Goal: Task Accomplishment & Management: Manage account settings

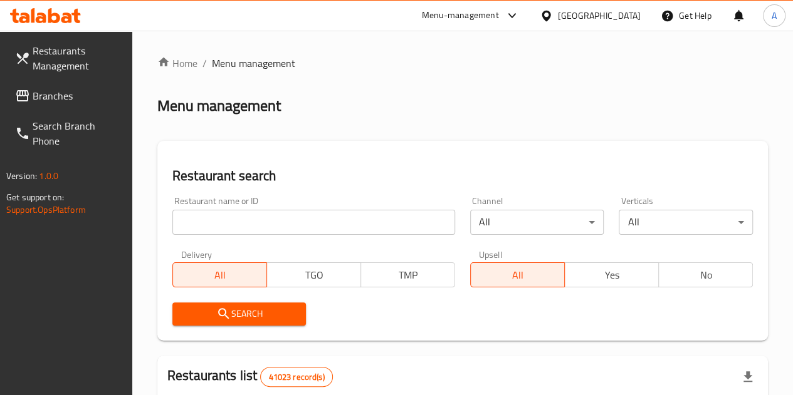
click at [212, 222] on input "search" at bounding box center [313, 222] width 283 height 25
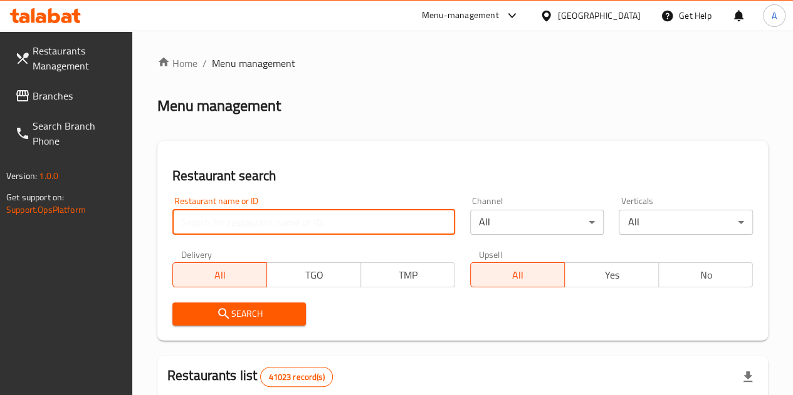
type input "maiz tacos"
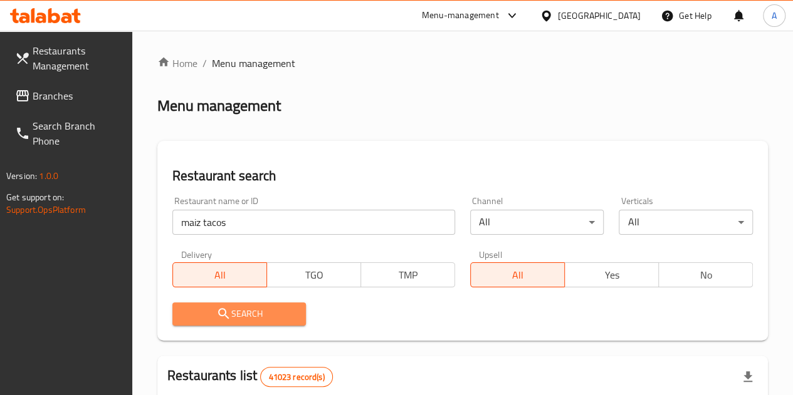
click at [266, 325] on button "Search" at bounding box center [239, 314] width 134 height 23
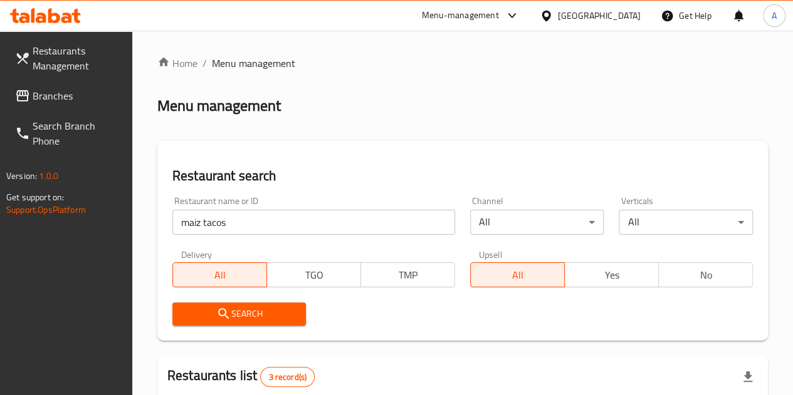
scroll to position [283, 0]
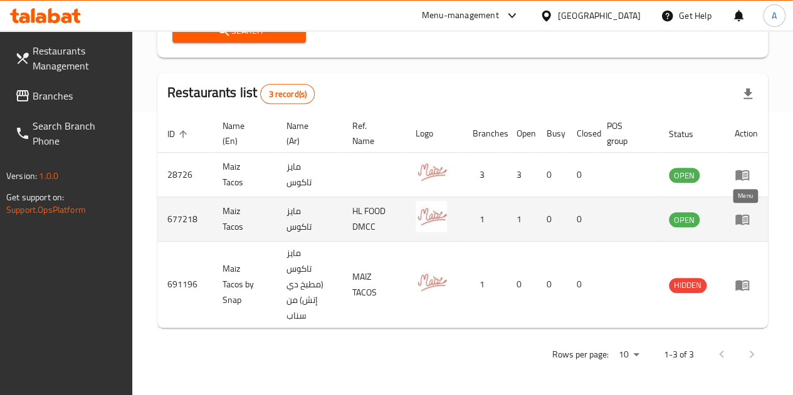
click at [739, 224] on icon "enhanced table" at bounding box center [742, 220] width 14 height 11
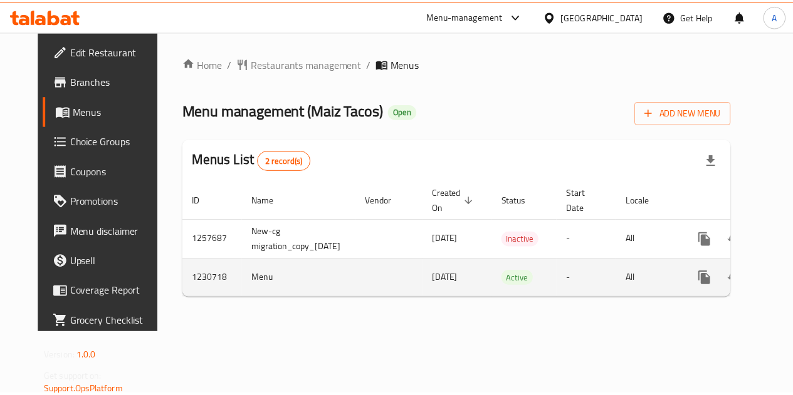
scroll to position [0, 45]
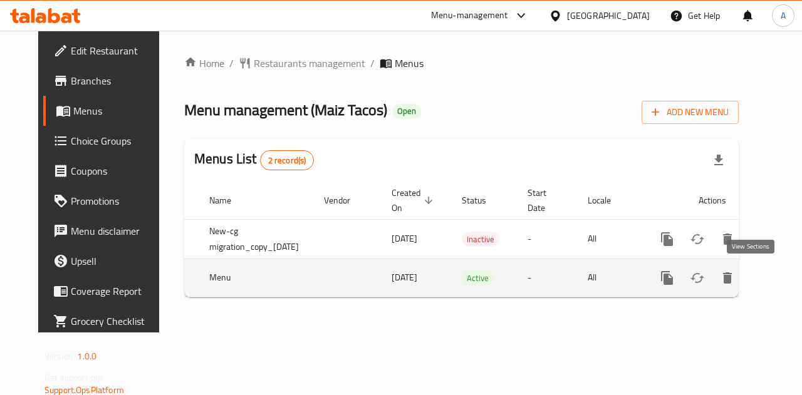
click at [751, 281] on icon "enhanced table" at bounding box center [757, 278] width 15 height 15
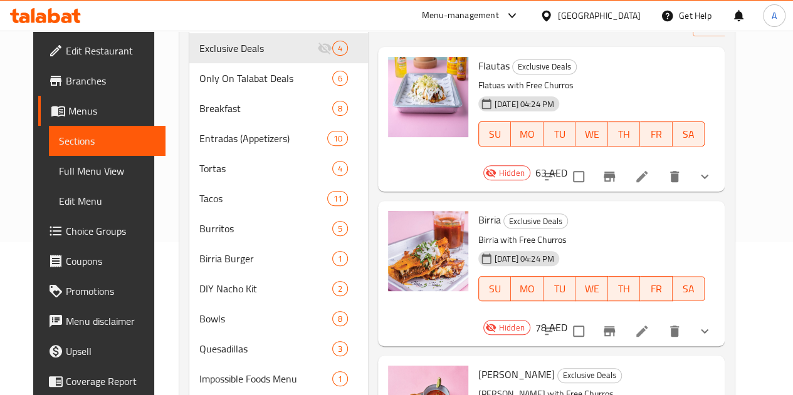
scroll to position [154, 0]
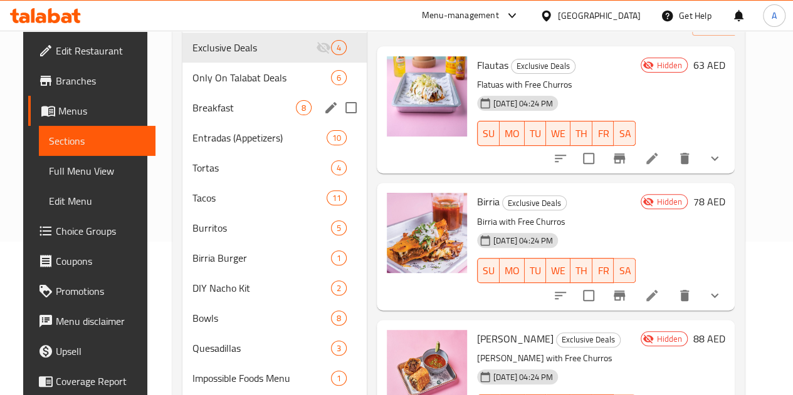
click at [192, 115] on span "Breakfast" at bounding box center [243, 107] width 103 height 15
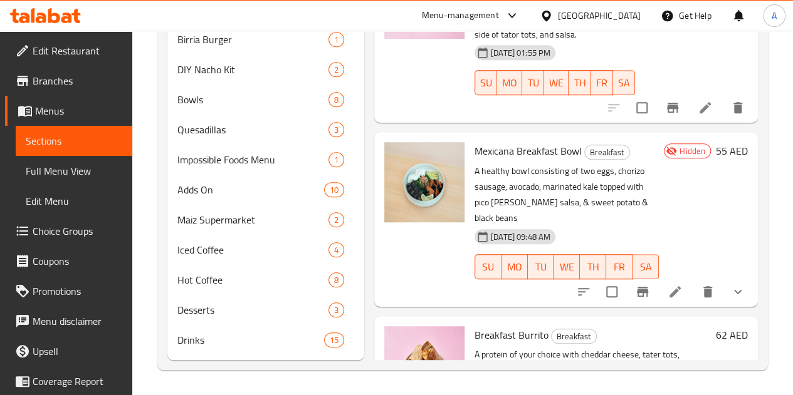
scroll to position [390, 0]
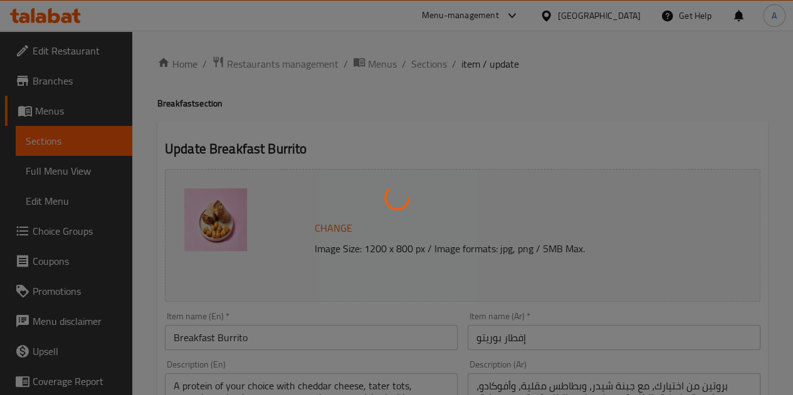
type input "اختيارك من البروتين - بوريتو الإفطار:"
type input "1"
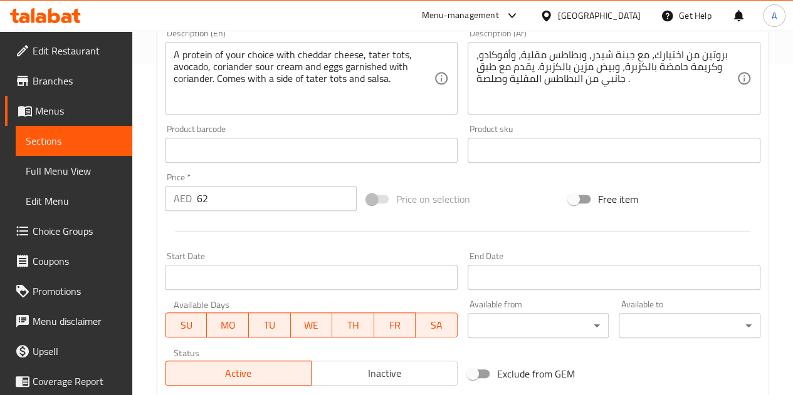
scroll to position [332, 0]
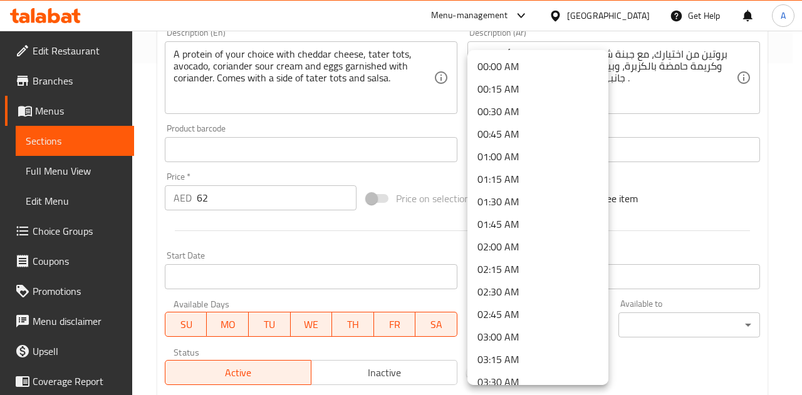
click at [144, 116] on div at bounding box center [401, 197] width 802 height 395
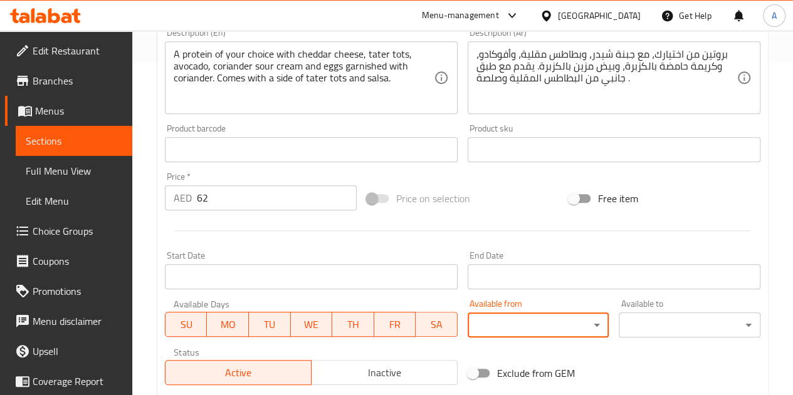
click at [104, 136] on span "Sections" at bounding box center [74, 140] width 96 height 15
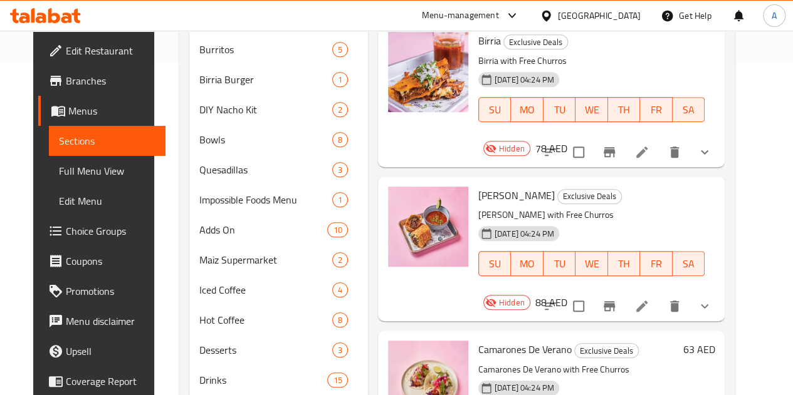
scroll to position [180, 0]
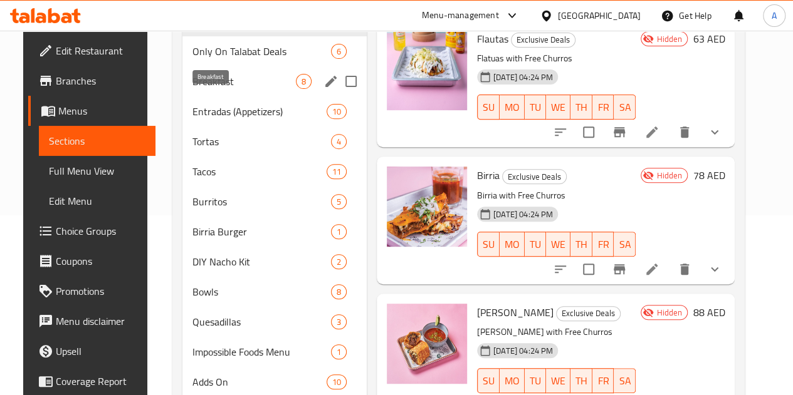
click at [192, 89] on span "Breakfast" at bounding box center [243, 81] width 103 height 15
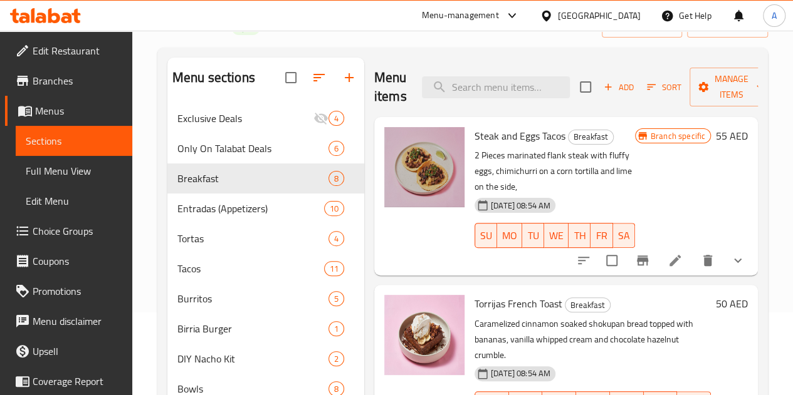
scroll to position [75, 0]
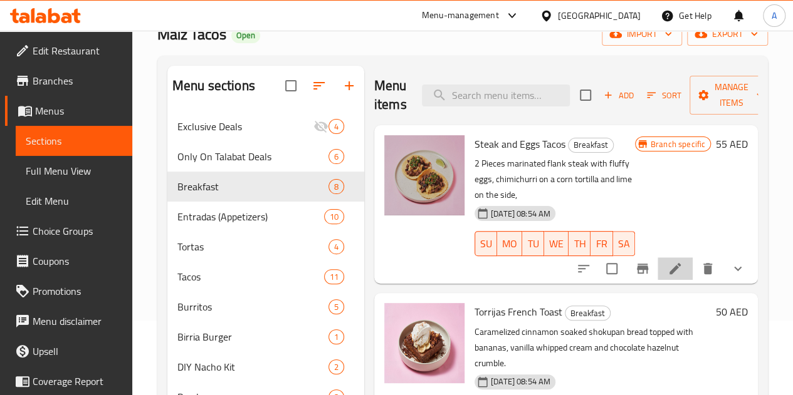
click at [674, 258] on li at bounding box center [674, 269] width 35 height 23
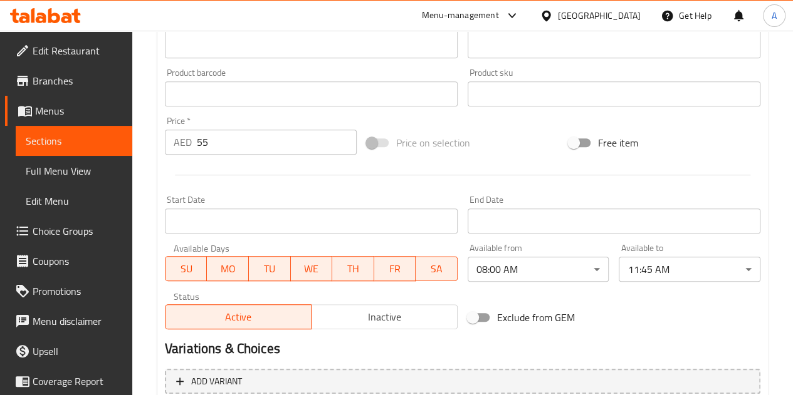
scroll to position [388, 0]
click at [103, 142] on span "Sections" at bounding box center [74, 140] width 96 height 15
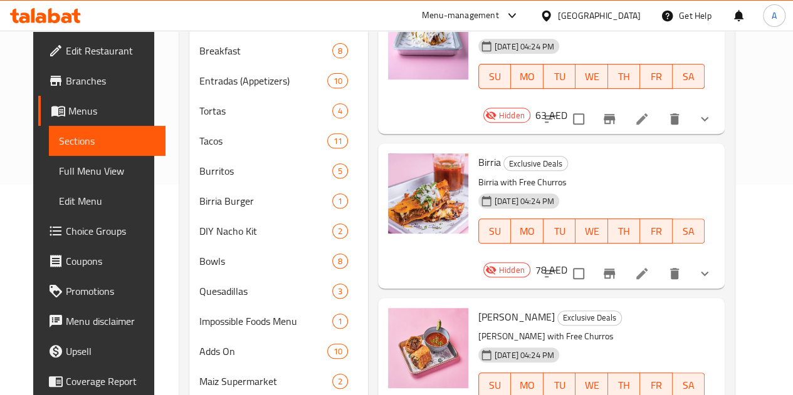
scroll to position [171, 0]
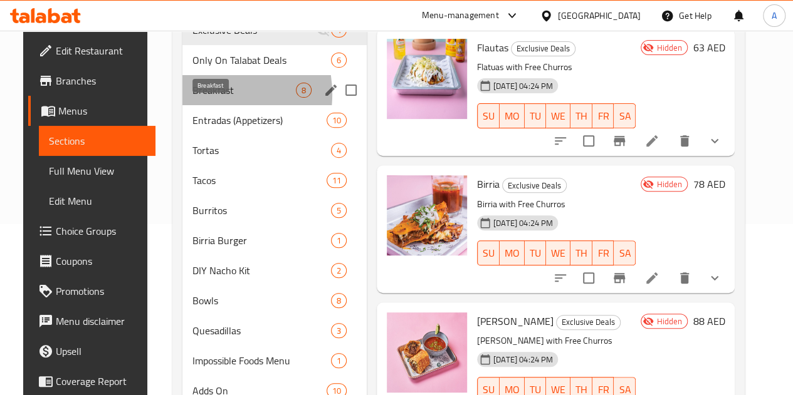
click at [192, 98] on span "Breakfast" at bounding box center [243, 90] width 103 height 15
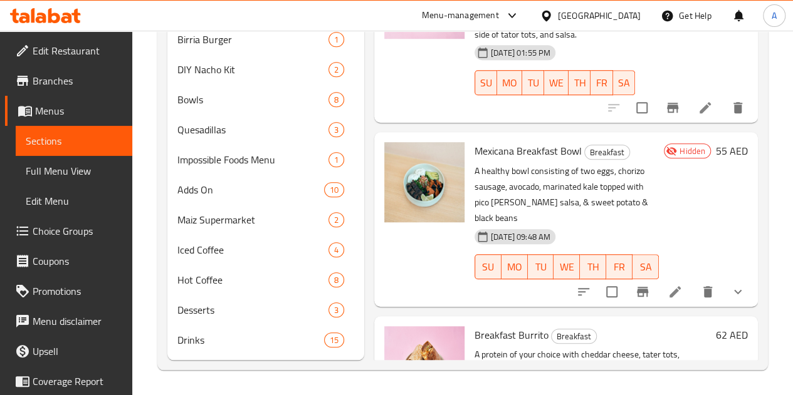
scroll to position [390, 0]
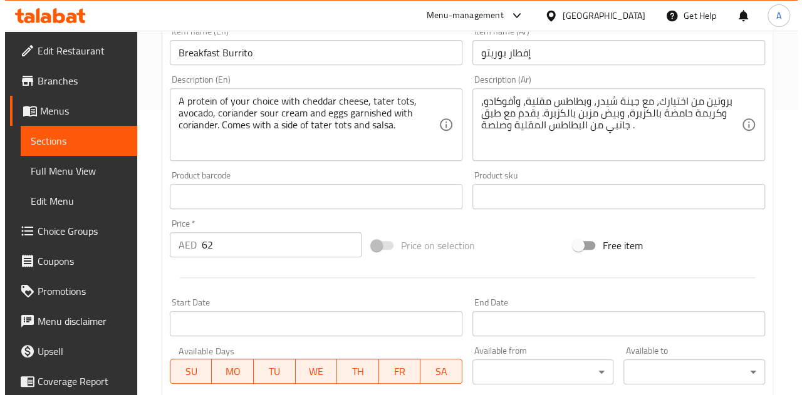
scroll to position [303, 0]
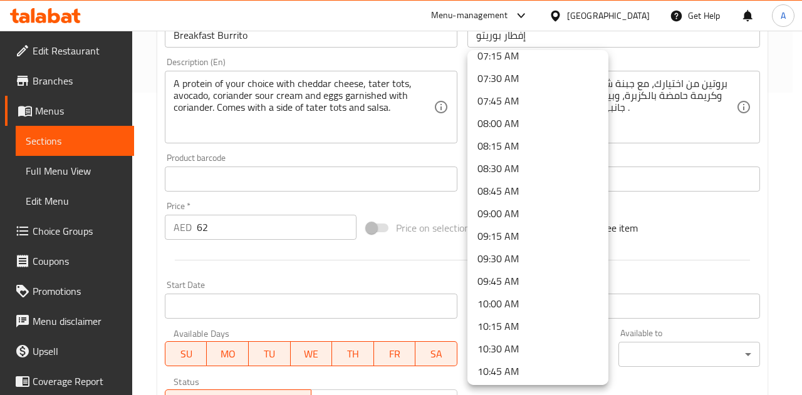
scroll to position [664, 0]
click at [490, 126] on li "08:00 AM" at bounding box center [537, 124] width 141 height 23
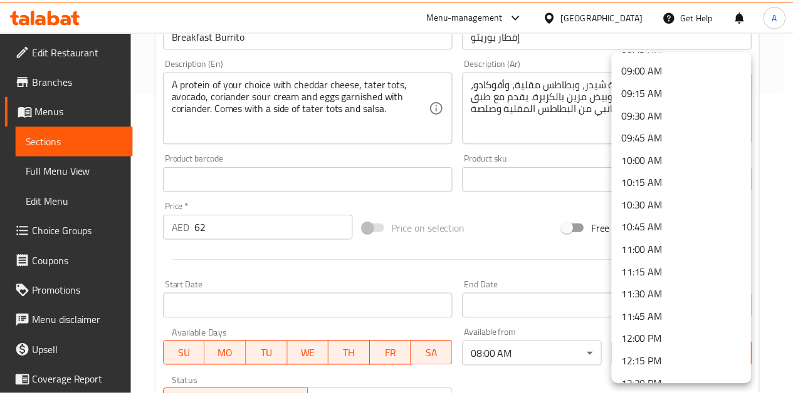
scroll to position [828, 0]
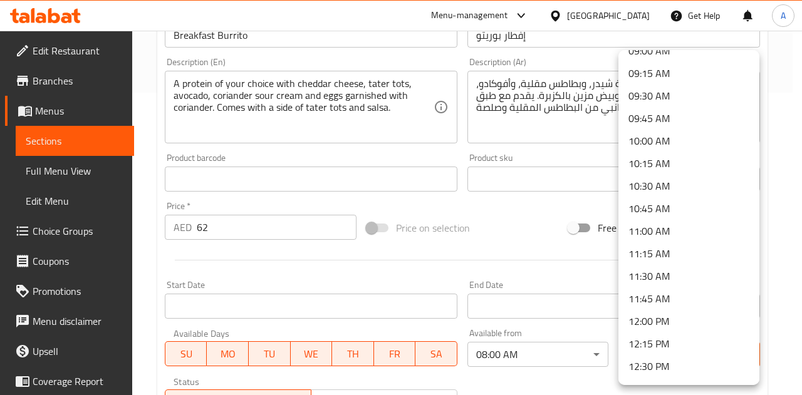
click at [644, 298] on li "11:45 AM" at bounding box center [688, 299] width 141 height 23
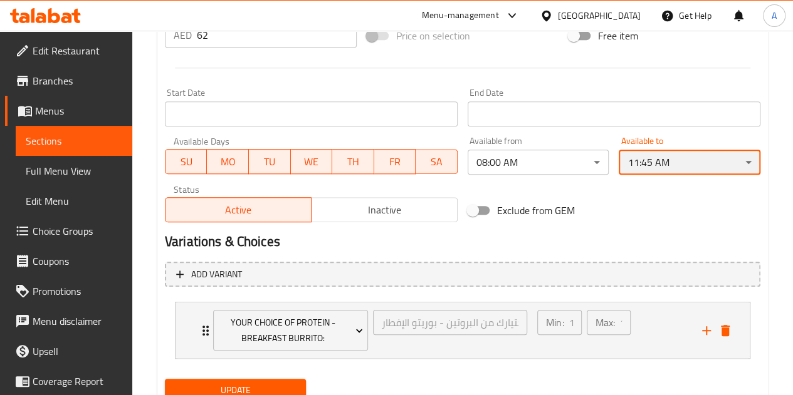
scroll to position [543, 0]
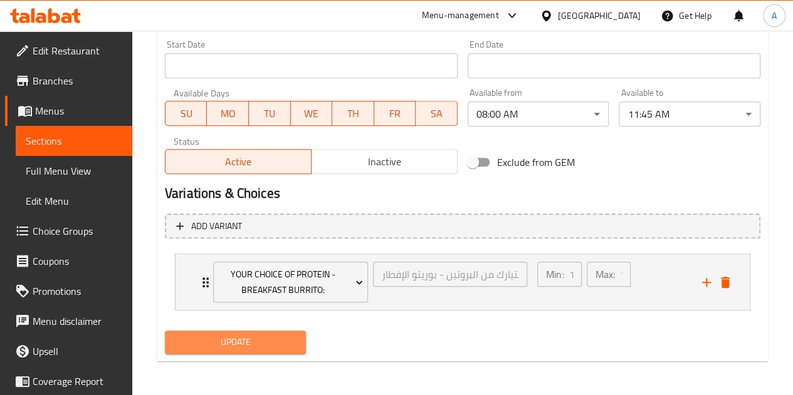
click at [292, 338] on span "Update" at bounding box center [236, 343] width 122 height 16
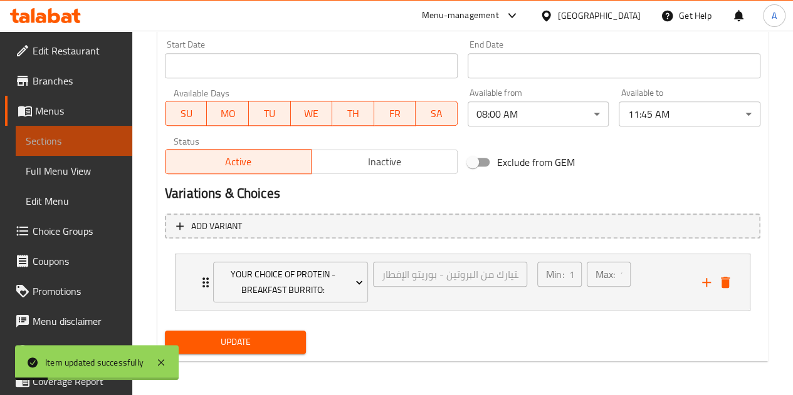
click at [84, 146] on span "Sections" at bounding box center [74, 140] width 96 height 15
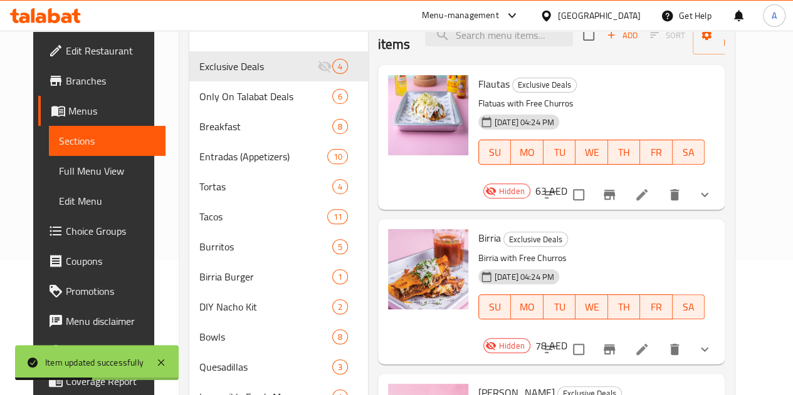
scroll to position [132, 0]
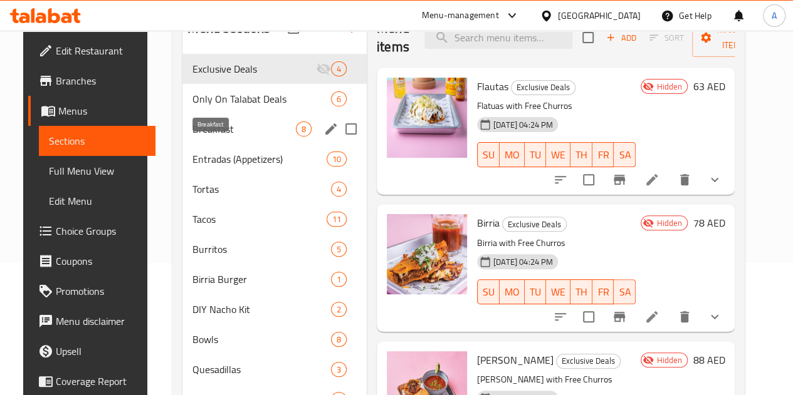
click at [227, 137] on span "Breakfast" at bounding box center [243, 129] width 103 height 15
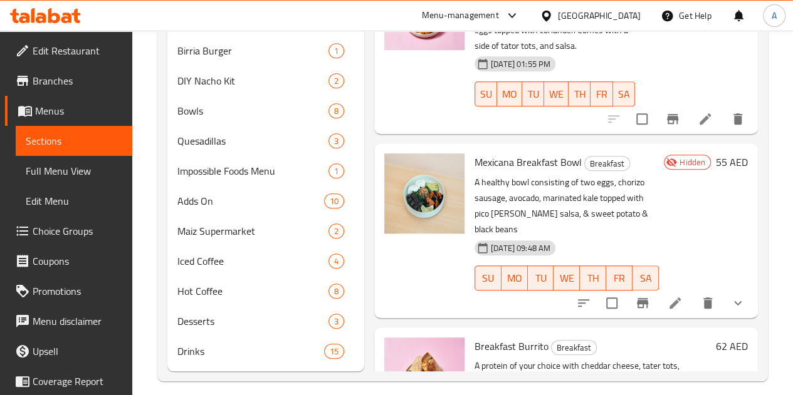
scroll to position [390, 0]
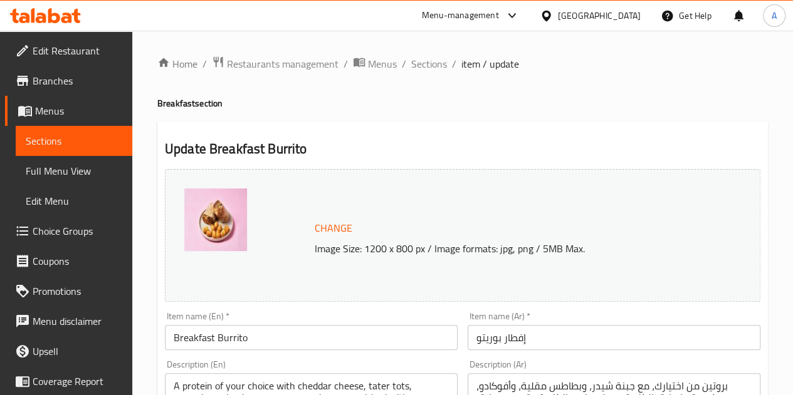
click at [85, 146] on span "Sections" at bounding box center [74, 140] width 96 height 15
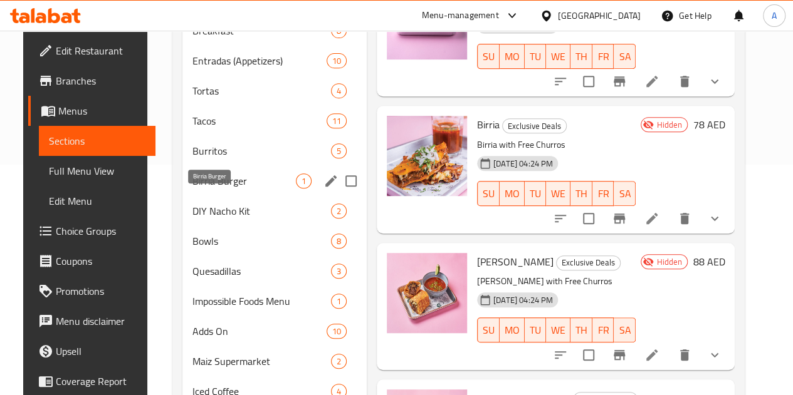
scroll to position [231, 0]
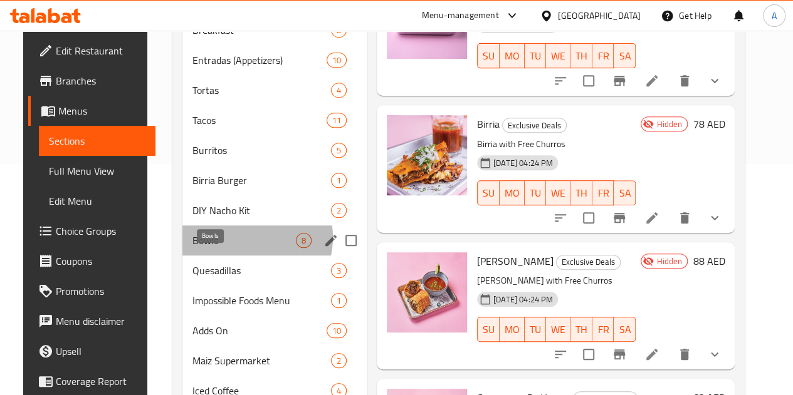
click at [229, 248] on span "Bowls" at bounding box center [243, 240] width 103 height 15
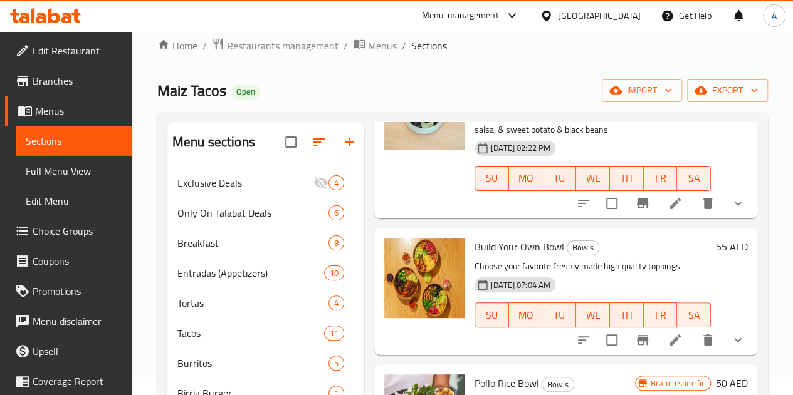
scroll to position [344, 0]
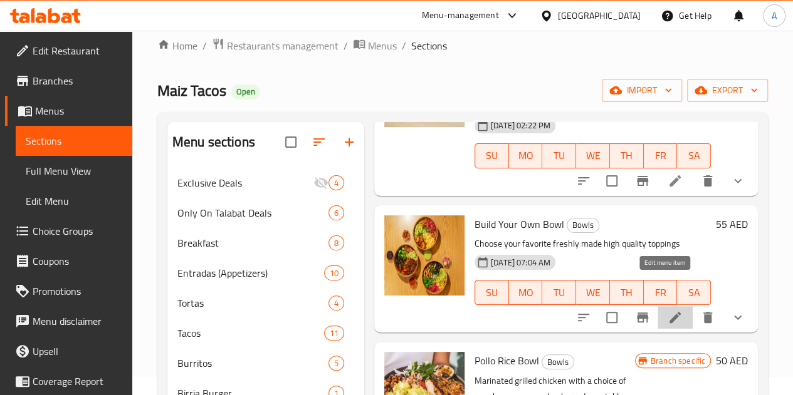
click at [667, 310] on icon at bounding box center [674, 317] width 15 height 15
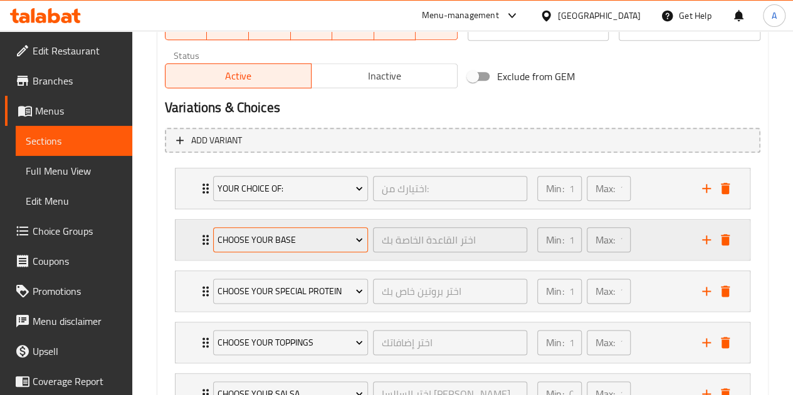
scroll to position [701, 0]
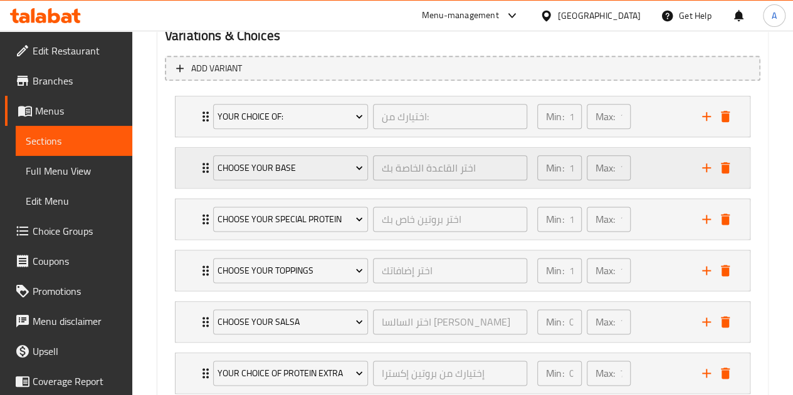
click at [201, 169] on icon "Expand" at bounding box center [205, 167] width 15 height 15
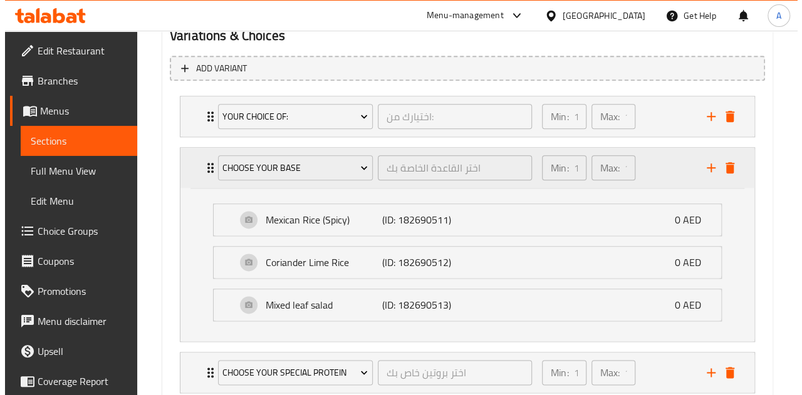
scroll to position [728, 0]
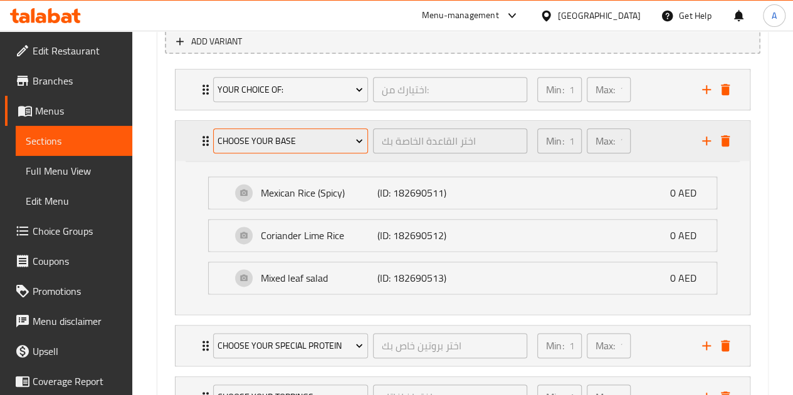
click at [304, 146] on span "Choose Your Base" at bounding box center [289, 141] width 145 height 16
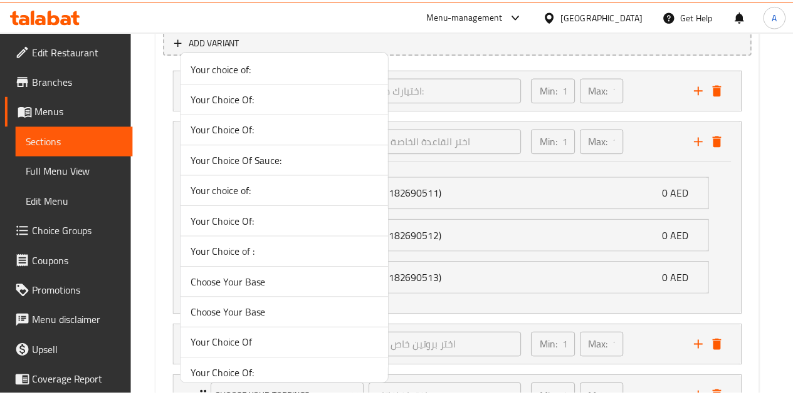
scroll to position [4, 0]
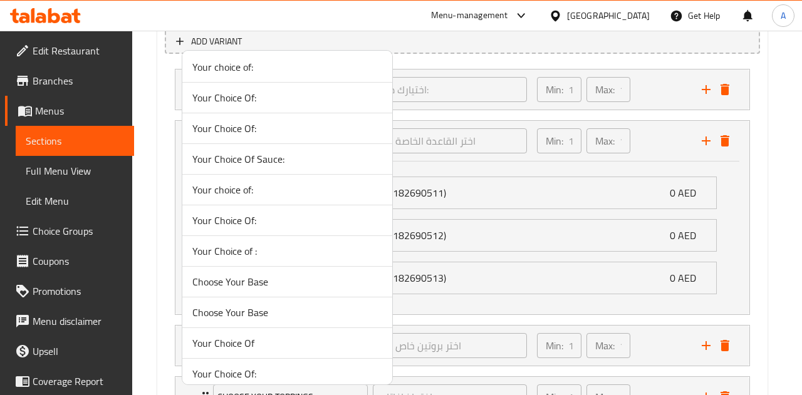
click at [521, 177] on div at bounding box center [401, 197] width 802 height 395
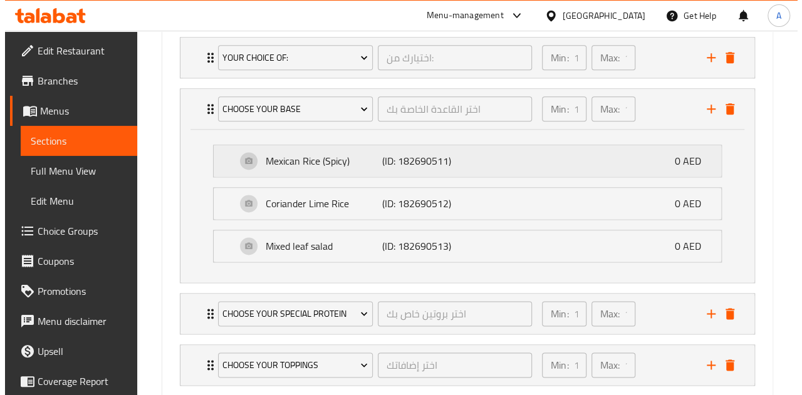
scroll to position [759, 0]
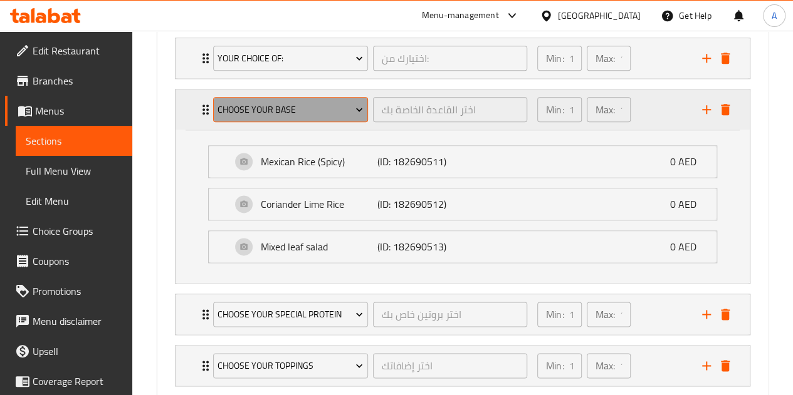
click at [357, 102] on span "Choose Your Base" at bounding box center [289, 110] width 145 height 16
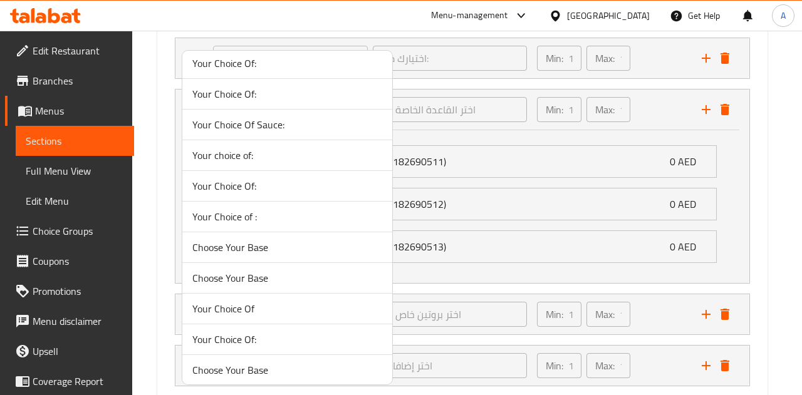
scroll to position [88, 0]
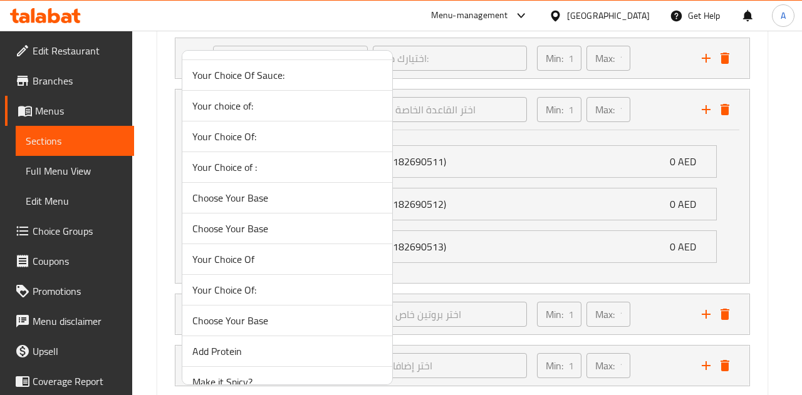
click at [268, 197] on span "Choose Your Base" at bounding box center [287, 197] width 190 height 15
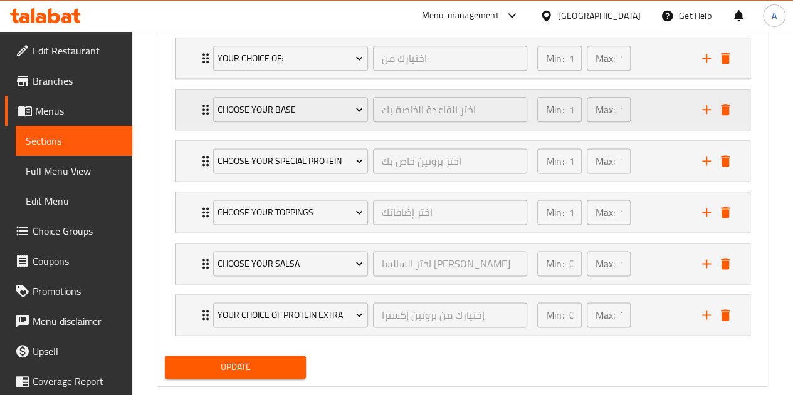
click at [187, 78] on div "Choose Your Base اختر القاعدة الخاصة بك ​ Min: 1 ​ Max: 1 ​" at bounding box center [462, 58] width 574 height 40
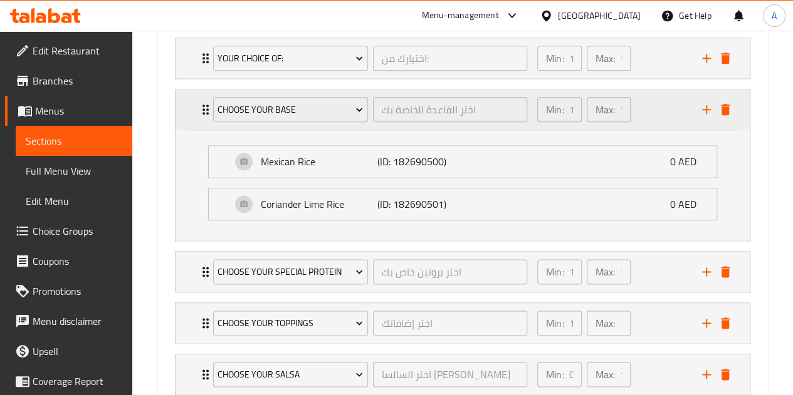
click at [209, 109] on div "Choose Your Base اختر القاعدة الخاصة بك ​" at bounding box center [370, 110] width 329 height 40
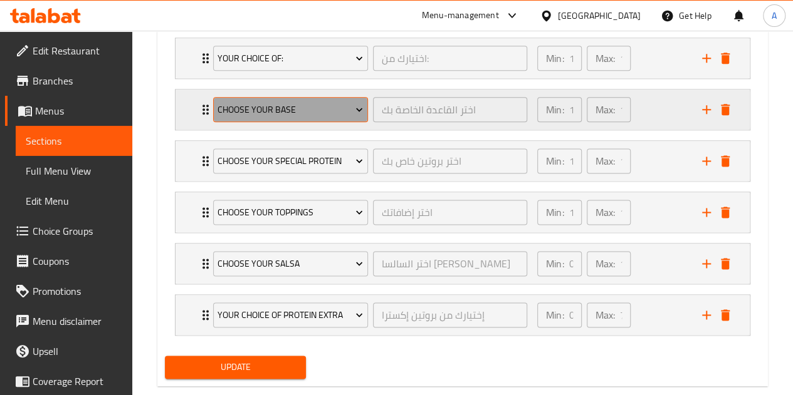
click at [235, 108] on span "Choose Your Base" at bounding box center [289, 110] width 145 height 16
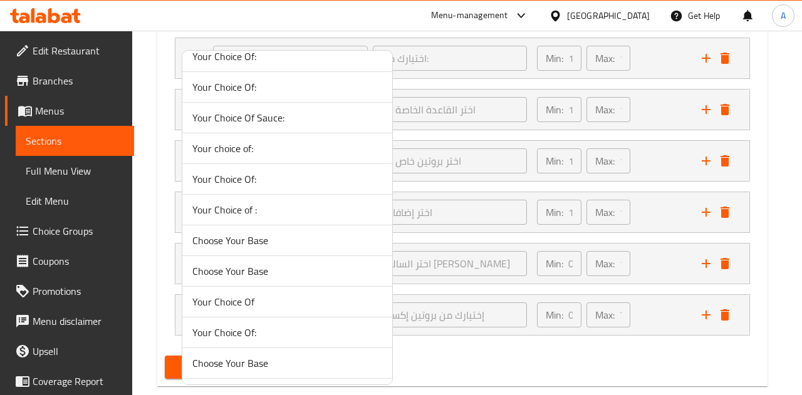
scroll to position [0, 0]
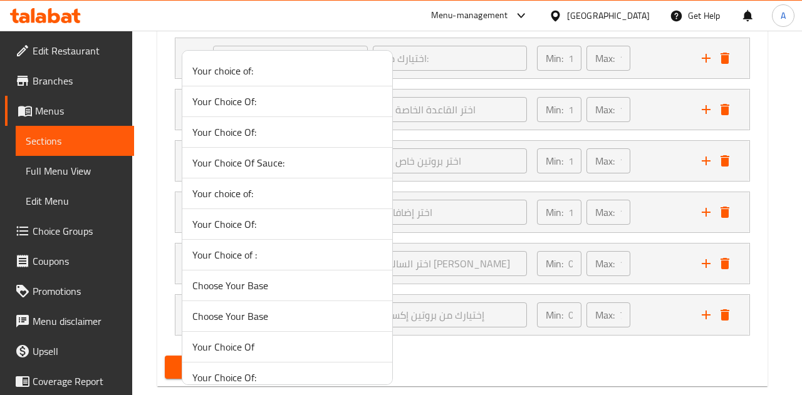
click at [242, 289] on span "Choose Your Base" at bounding box center [287, 285] width 190 height 15
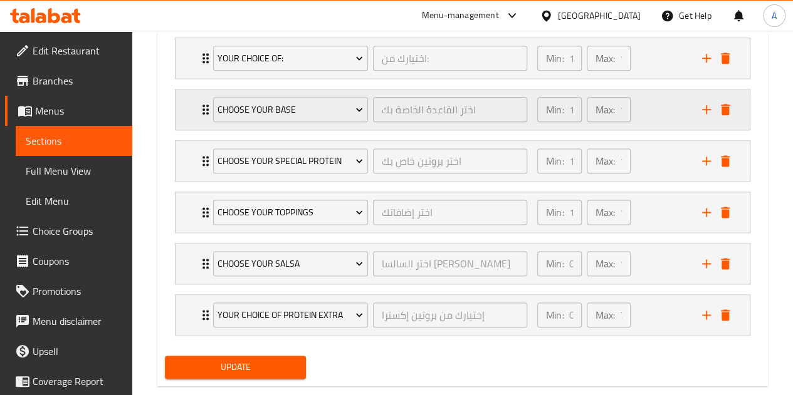
click at [209, 111] on div "Choose Your Base اختر القاعدة الخاصة بك ​" at bounding box center [370, 110] width 329 height 40
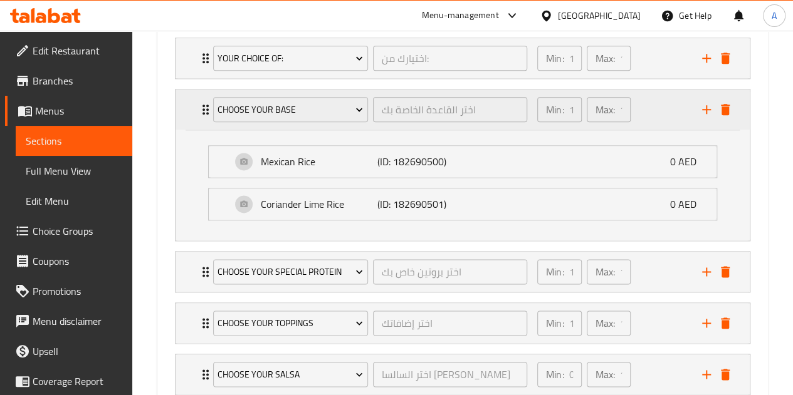
click at [209, 111] on div "Choose Your Base اختر القاعدة الخاصة بك ​" at bounding box center [370, 110] width 329 height 40
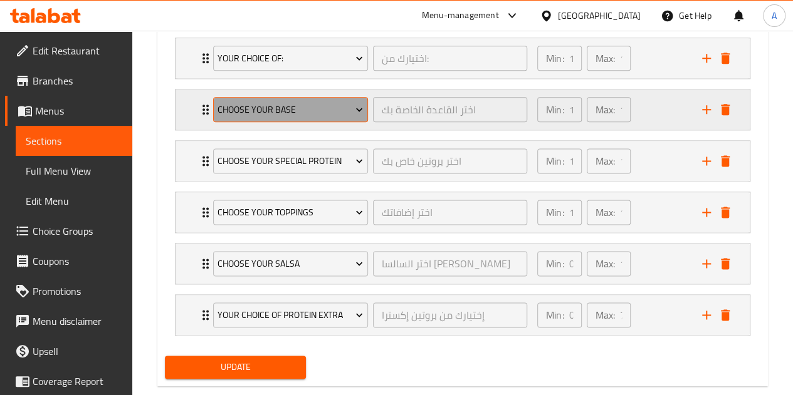
click at [262, 103] on span "Choose Your Base" at bounding box center [289, 110] width 145 height 16
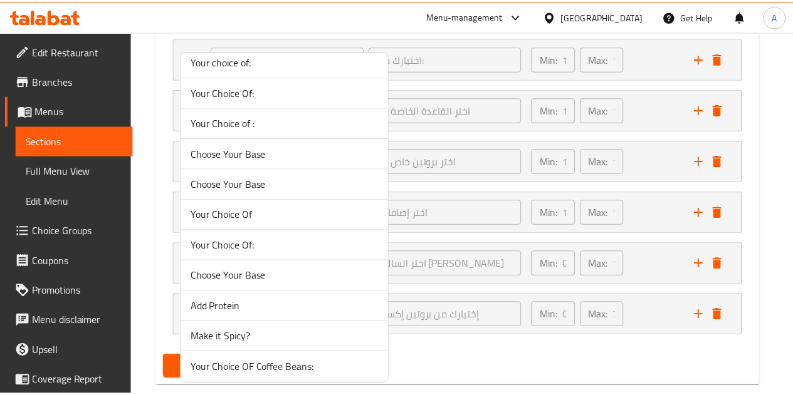
scroll to position [134, 0]
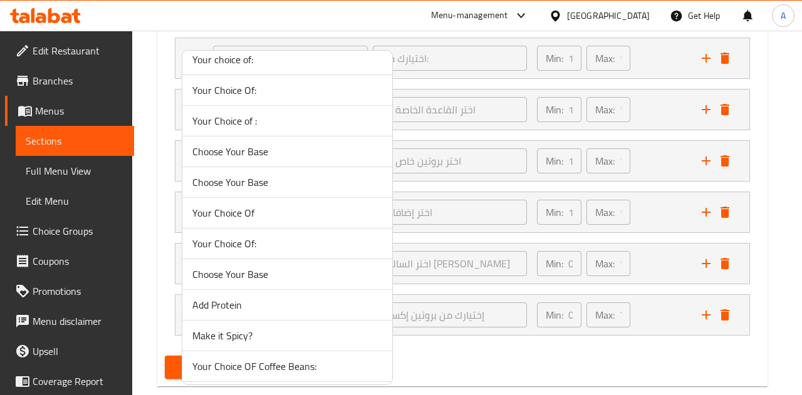
click at [246, 175] on span "Choose Your Base" at bounding box center [287, 182] width 190 height 15
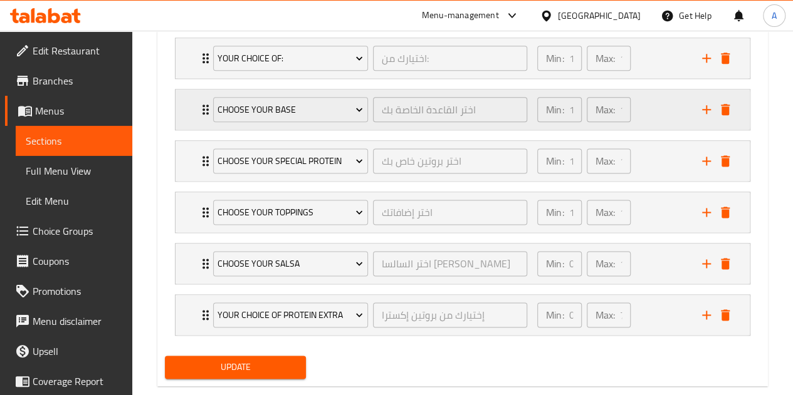
click at [200, 109] on icon "Expand" at bounding box center [205, 109] width 15 height 15
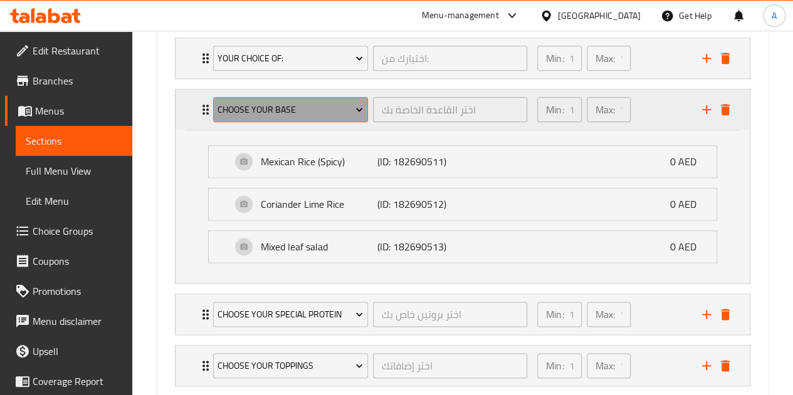
click at [239, 107] on span "Choose Your Base" at bounding box center [289, 110] width 145 height 16
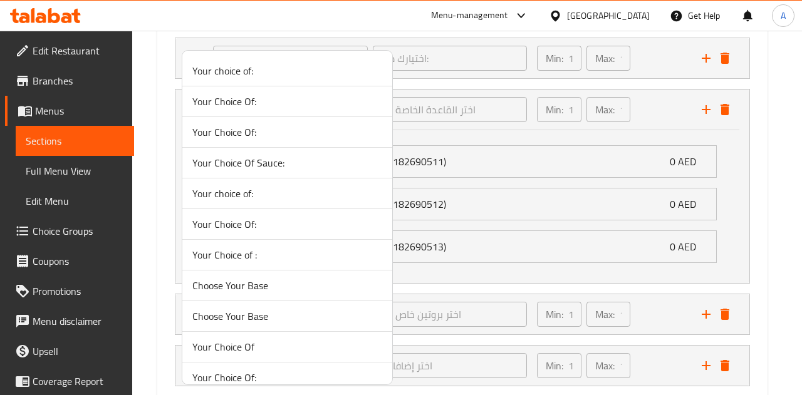
click at [242, 291] on span "Choose Your Base" at bounding box center [287, 285] width 190 height 15
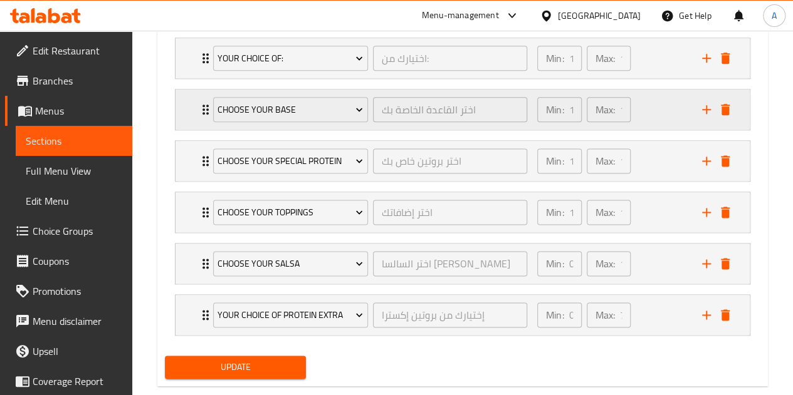
click at [211, 121] on div "Choose Your Base" at bounding box center [291, 110] width 160 height 30
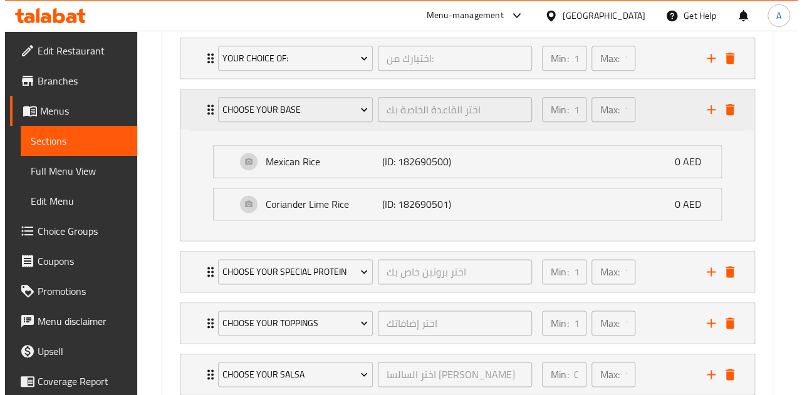
scroll to position [760, 0]
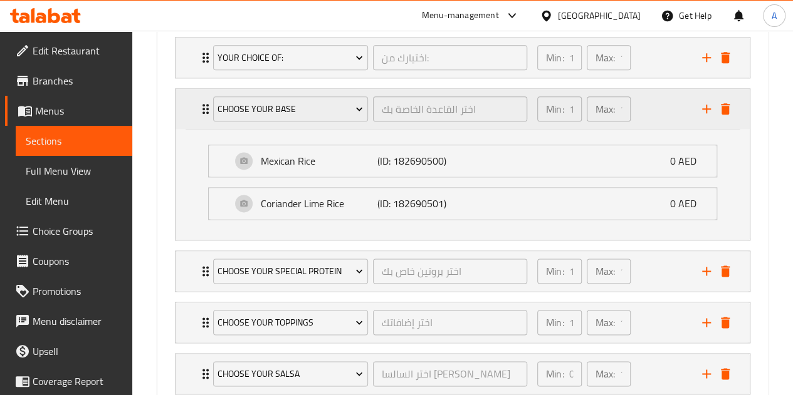
click at [207, 116] on div "Choose Your Base اختر القاعدة الخاصة بك ​" at bounding box center [370, 109] width 329 height 40
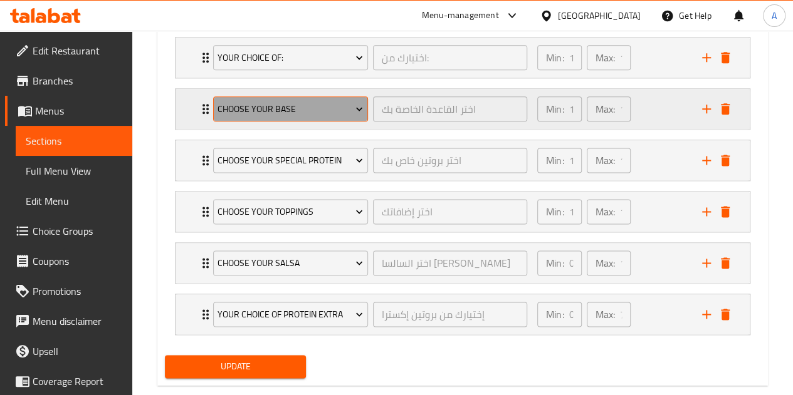
click at [247, 112] on span "Choose Your Base" at bounding box center [289, 110] width 145 height 16
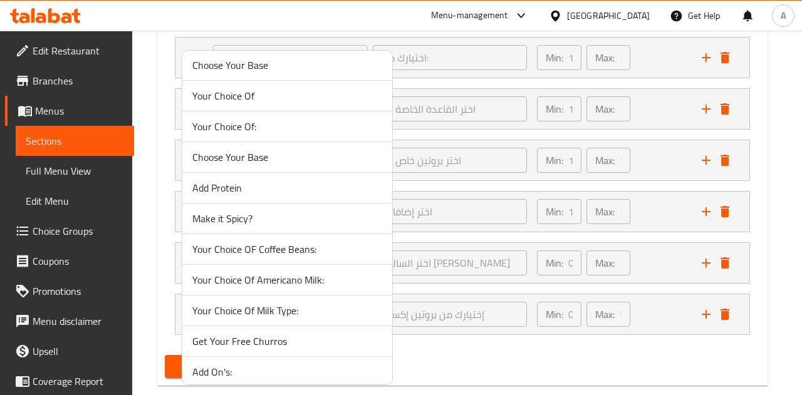
scroll to position [227, 0]
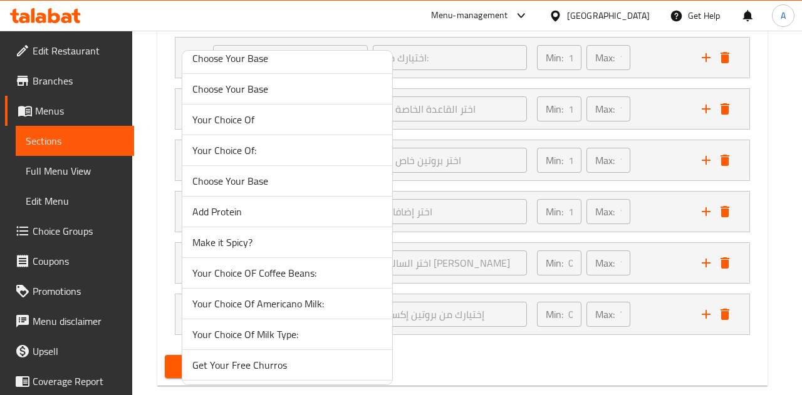
click at [236, 174] on span "Choose Your Base" at bounding box center [287, 181] width 190 height 15
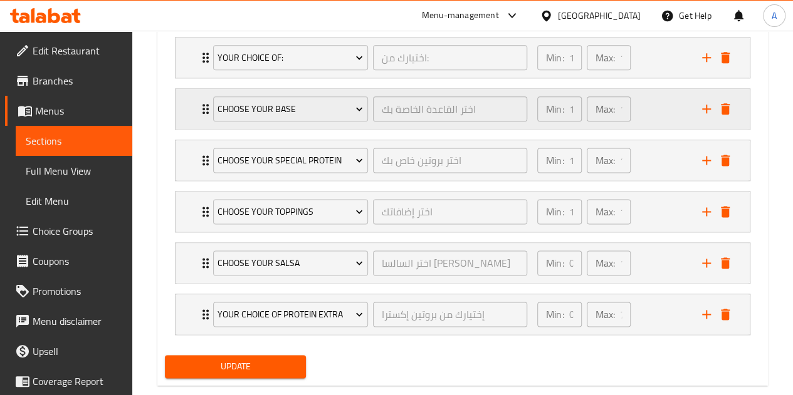
click at [190, 78] on div "Choose Your Base اختر القاعدة الخاصة بك ​ Min: 1 ​ Max: 1 ​" at bounding box center [462, 58] width 574 height 40
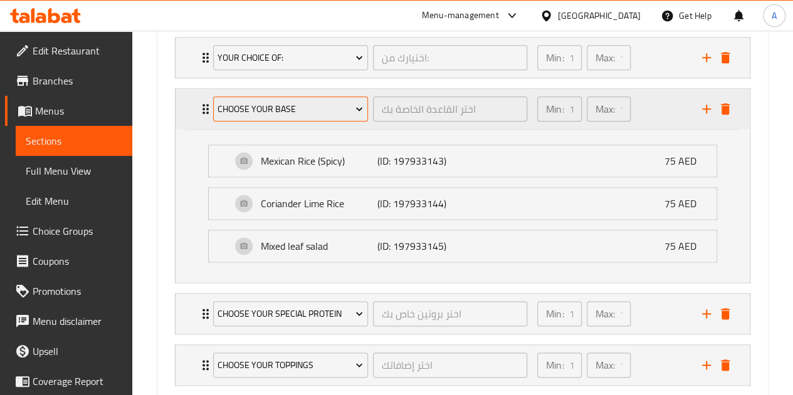
click at [221, 105] on span "Choose Your Base" at bounding box center [289, 110] width 145 height 16
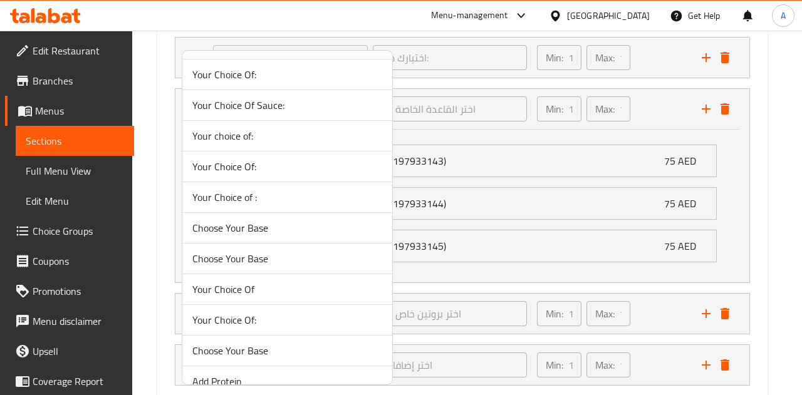
scroll to position [91, 0]
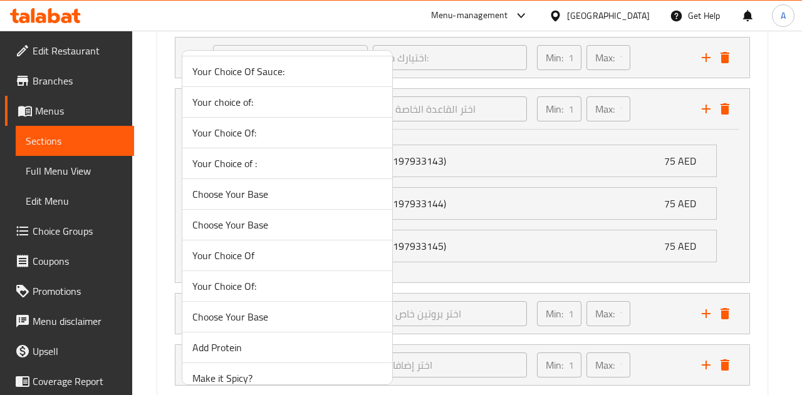
click at [249, 182] on li "Choose Your Base" at bounding box center [287, 194] width 210 height 31
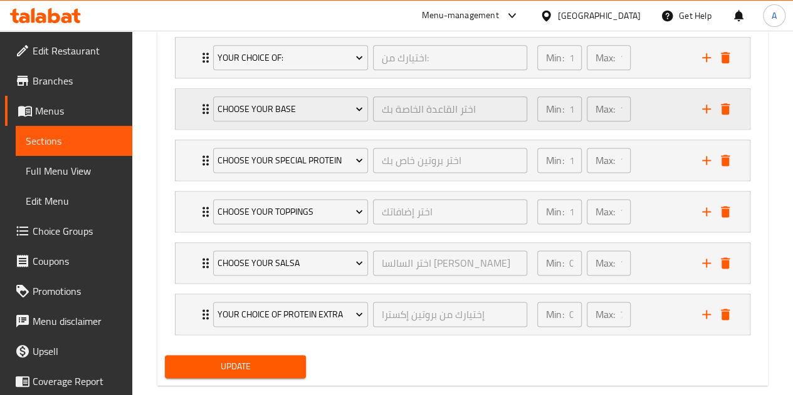
click at [201, 106] on icon "Expand" at bounding box center [205, 109] width 15 height 15
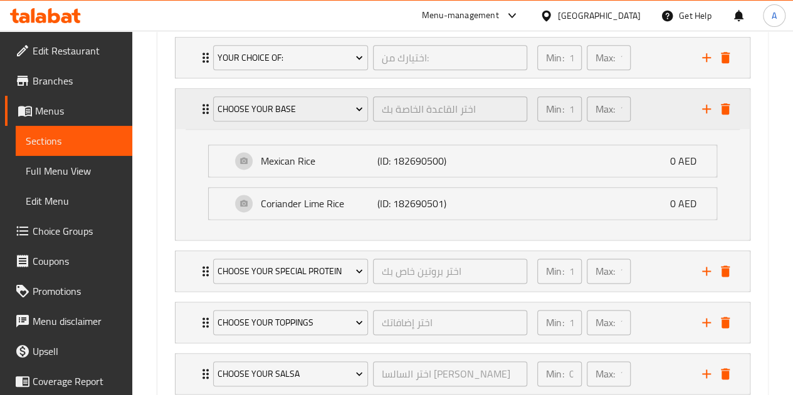
click at [200, 108] on icon "Expand" at bounding box center [205, 109] width 15 height 15
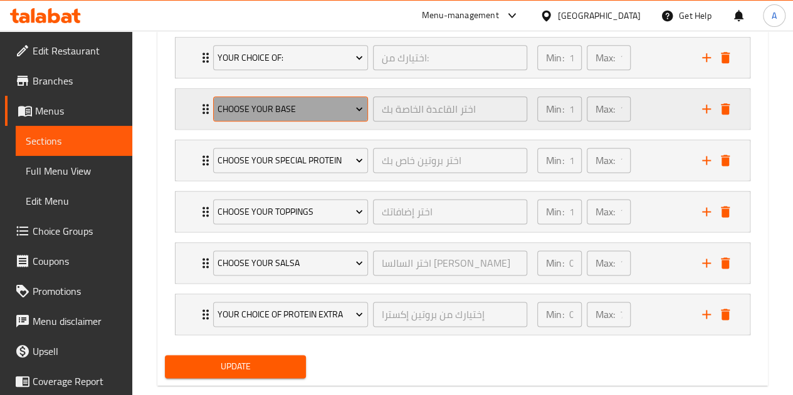
click at [240, 110] on span "Choose Your Base" at bounding box center [289, 110] width 145 height 16
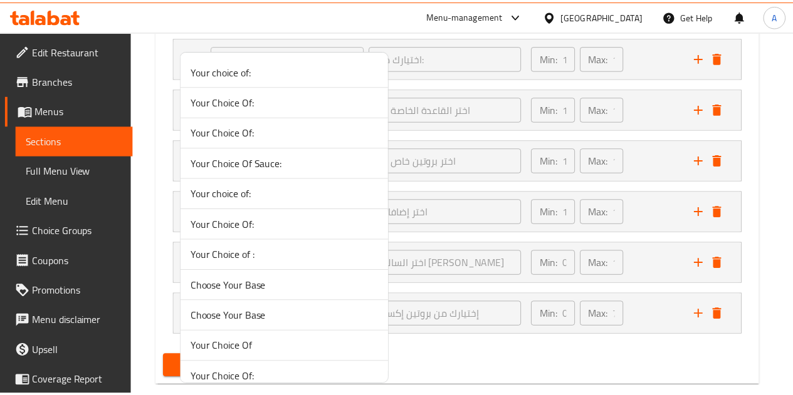
scroll to position [11, 0]
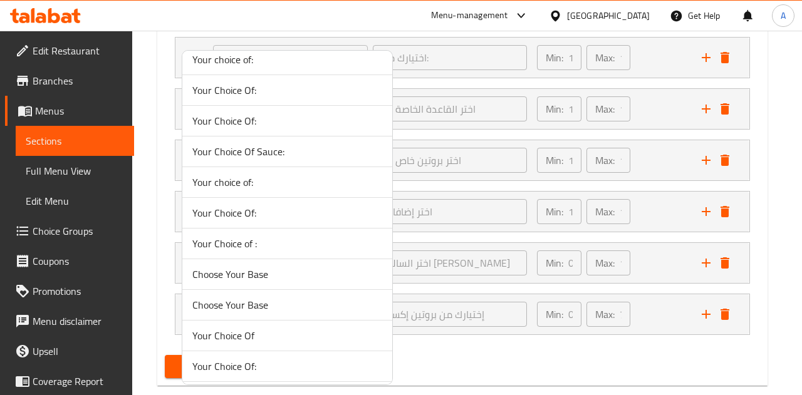
click at [155, 120] on div at bounding box center [401, 197] width 802 height 395
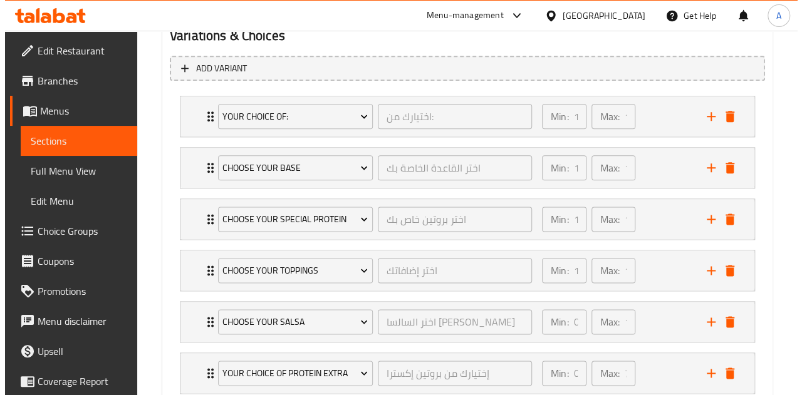
scroll to position [700, 0]
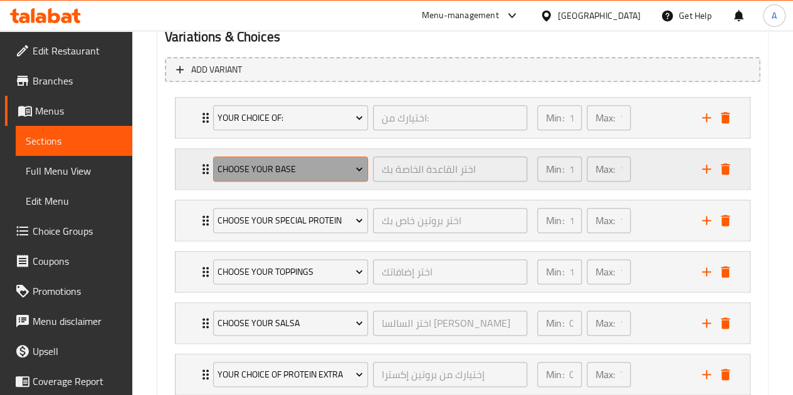
click at [244, 157] on button "Choose Your Base" at bounding box center [290, 169] width 155 height 25
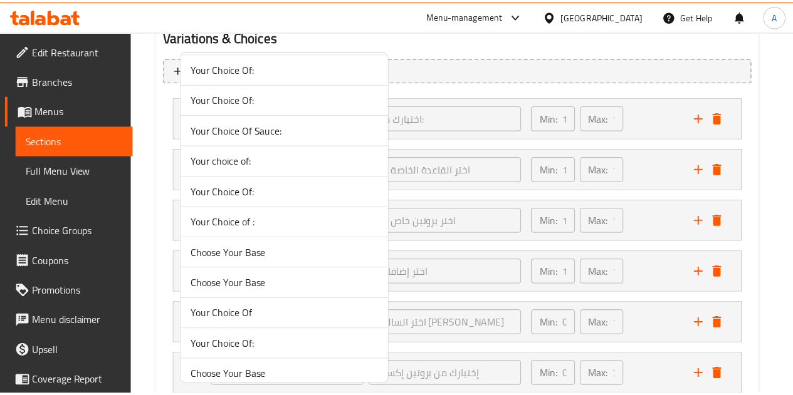
scroll to position [46, 0]
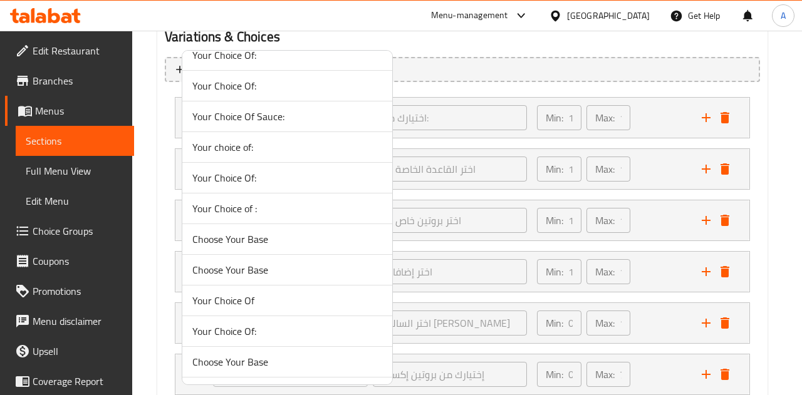
click at [83, 132] on div at bounding box center [401, 197] width 802 height 395
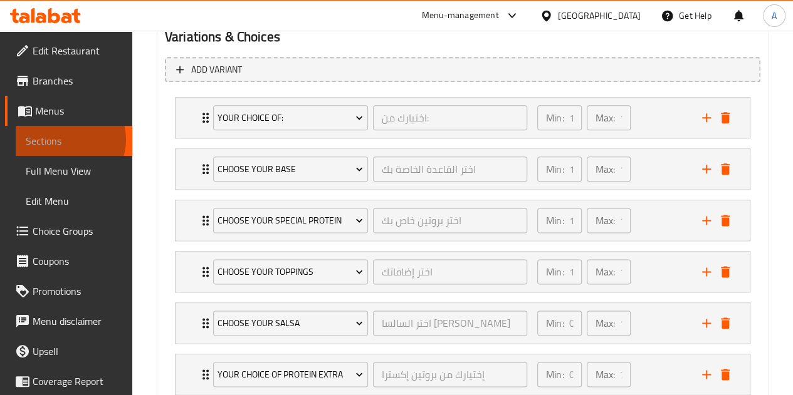
click at [65, 140] on span "Sections" at bounding box center [74, 140] width 96 height 15
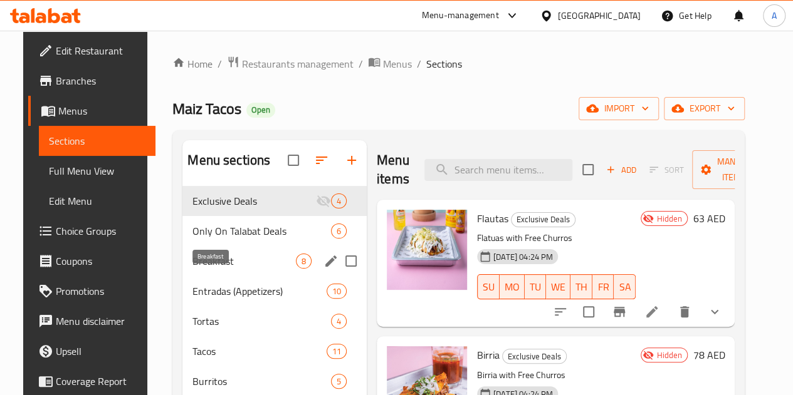
click at [217, 269] on span "Breakfast" at bounding box center [243, 261] width 103 height 15
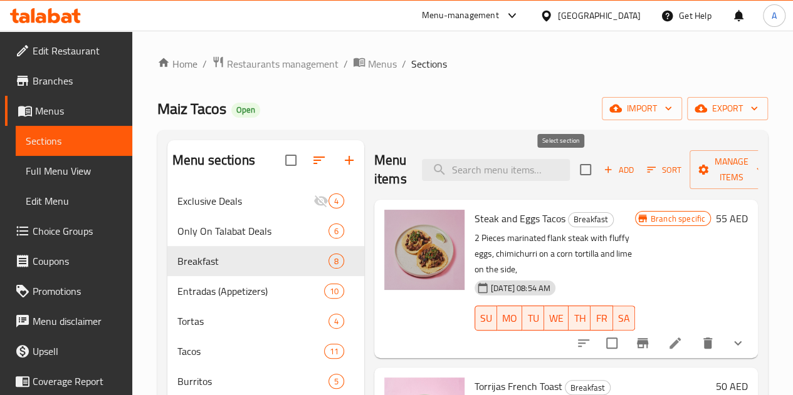
click at [572, 178] on input "checkbox" at bounding box center [585, 170] width 26 height 26
checkbox input "true"
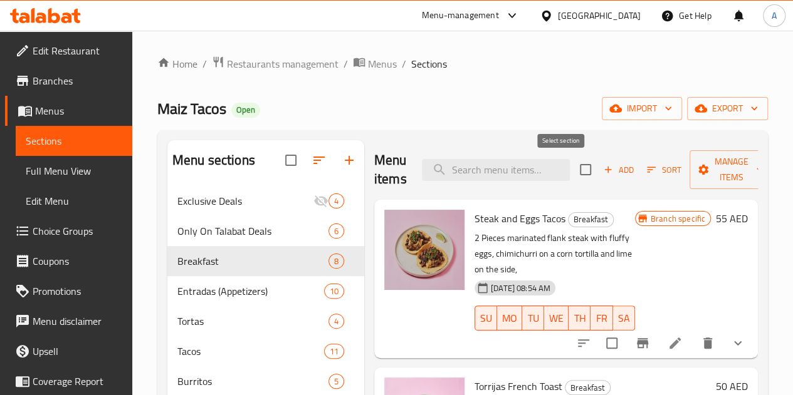
checkbox input "true"
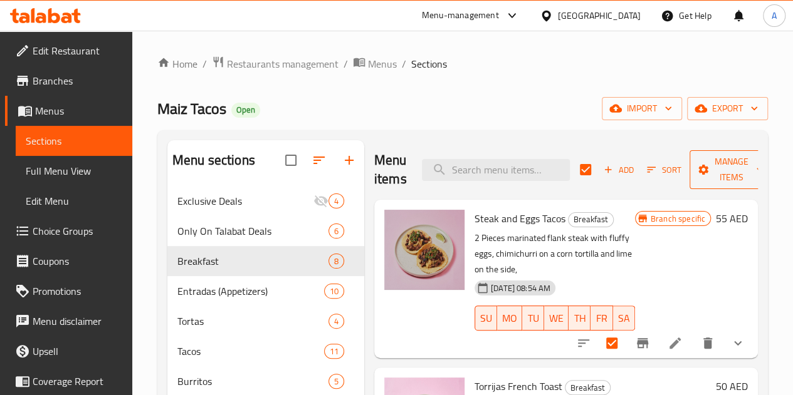
click at [699, 176] on span "Manage items" at bounding box center [731, 169] width 64 height 31
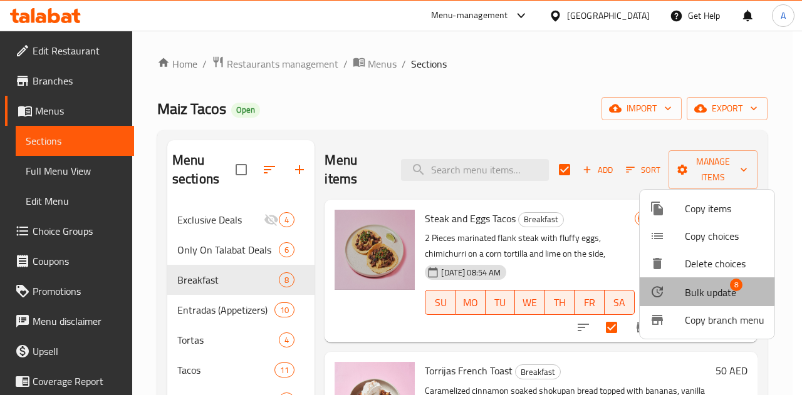
click at [686, 285] on span "Bulk update" at bounding box center [710, 292] width 51 height 15
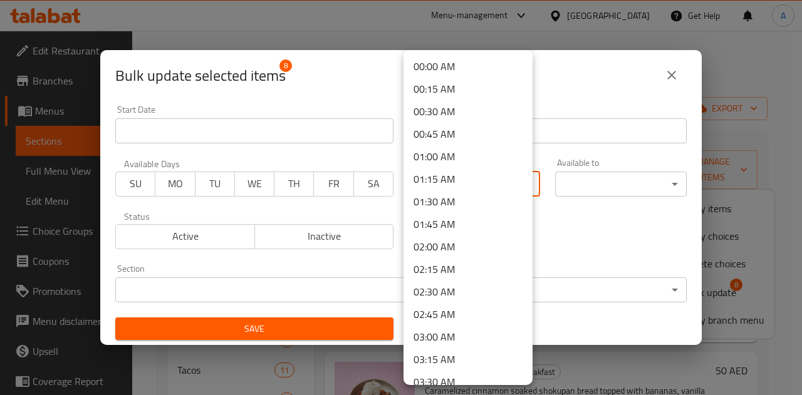
click at [487, 184] on body "​ Menu-management [GEOGRAPHIC_DATA] Get Help A Edit Restaurant Branches Menus S…" at bounding box center [401, 213] width 802 height 365
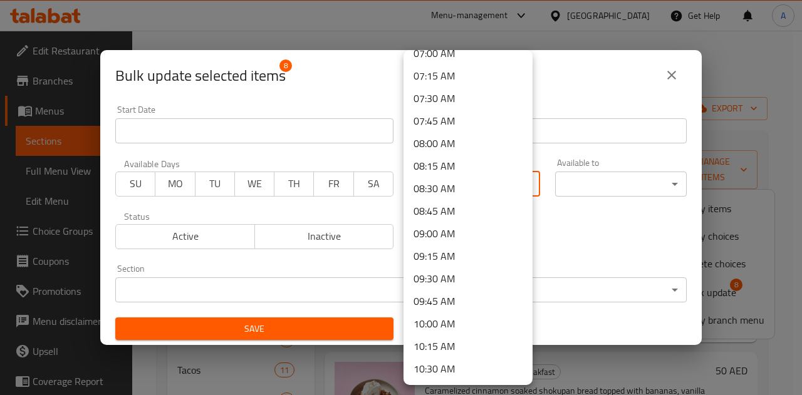
scroll to position [642, 0]
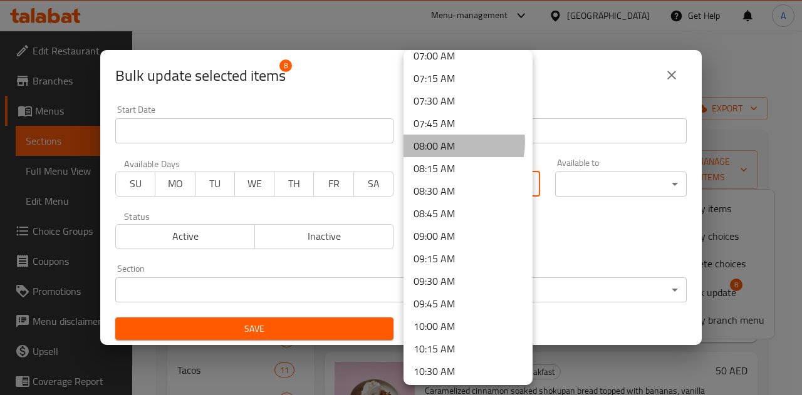
click at [436, 142] on li "08:00 AM" at bounding box center [468, 146] width 129 height 23
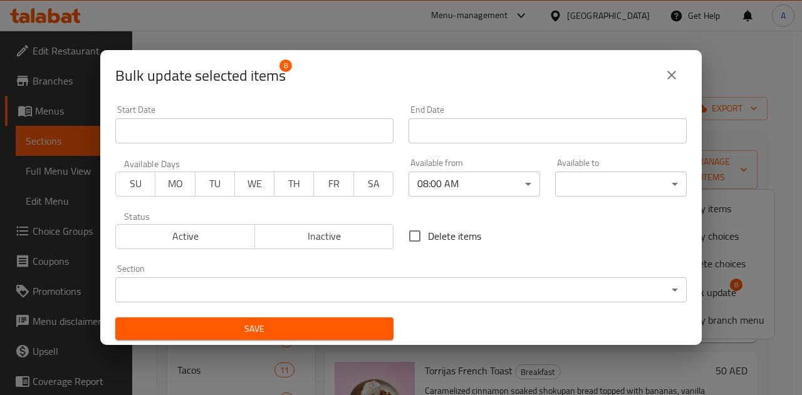
click at [555, 170] on div "Available to ​ ​" at bounding box center [621, 178] width 132 height 38
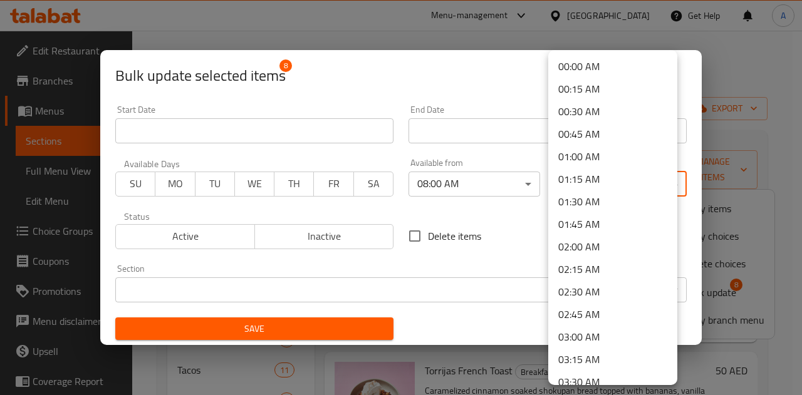
click at [580, 179] on body "​ Menu-management [GEOGRAPHIC_DATA] Get Help A Edit Restaurant Branches Menus S…" at bounding box center [401, 213] width 802 height 365
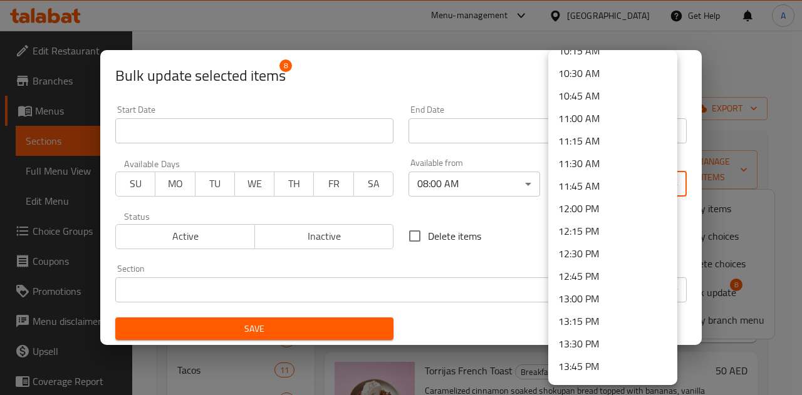
scroll to position [940, 0]
click at [570, 188] on li "11:45 AM" at bounding box center [612, 186] width 129 height 23
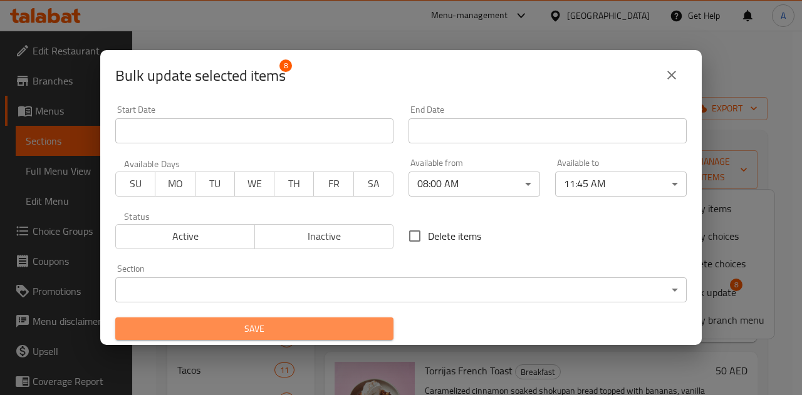
click at [351, 326] on span "Save" at bounding box center [254, 329] width 258 height 16
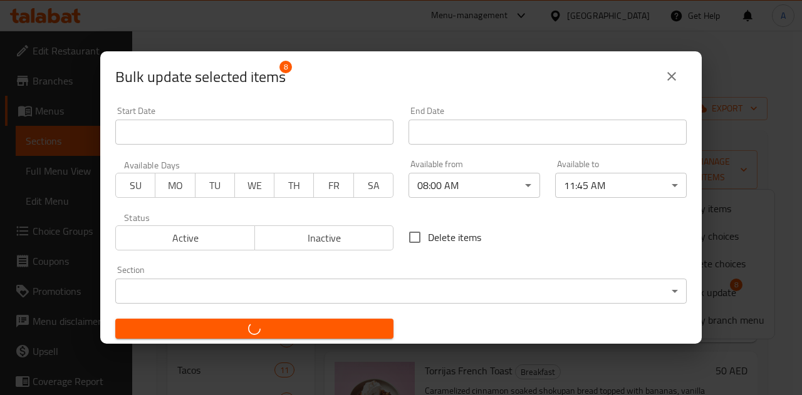
checkbox input "false"
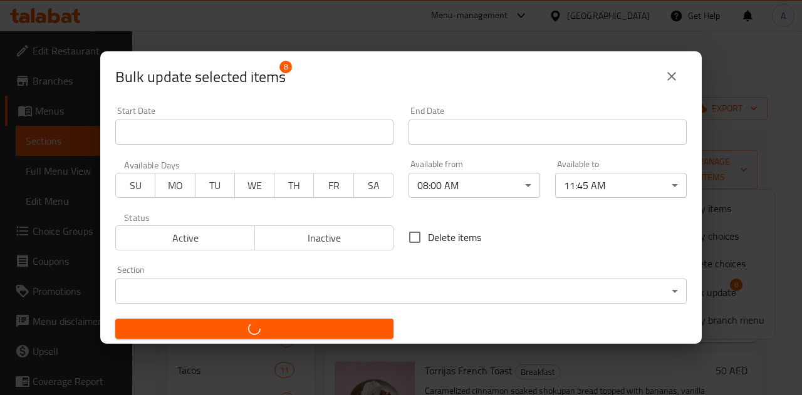
checkbox input "false"
